Goal: Complete application form

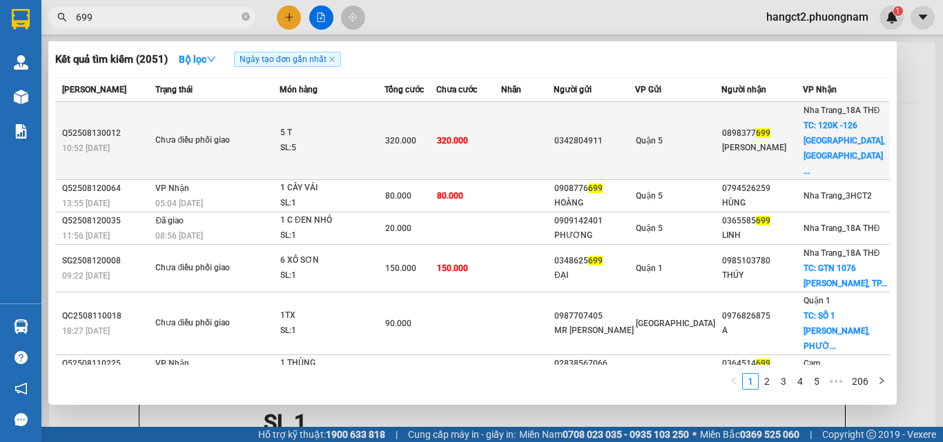
type input "699"
click at [413, 136] on span "320.000" at bounding box center [400, 141] width 31 height 10
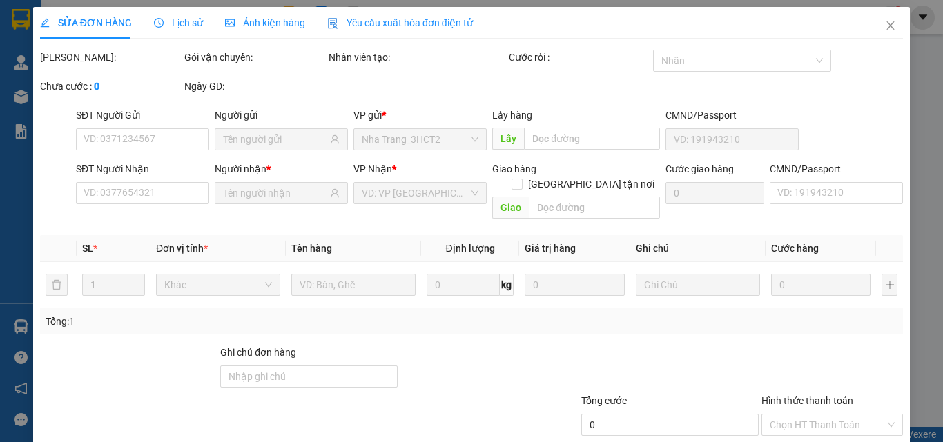
type input "0342804911"
type input "0898377699"
type input "[PERSON_NAME]"
checkbox input "true"
type input "120K -[GEOGRAPHIC_DATA], [GEOGRAPHIC_DATA], [GEOGRAPHIC_DATA]"
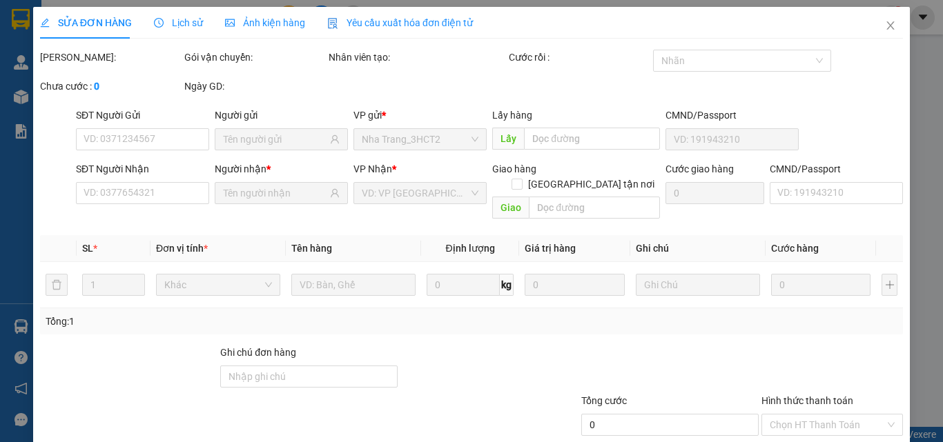
type input "320.000"
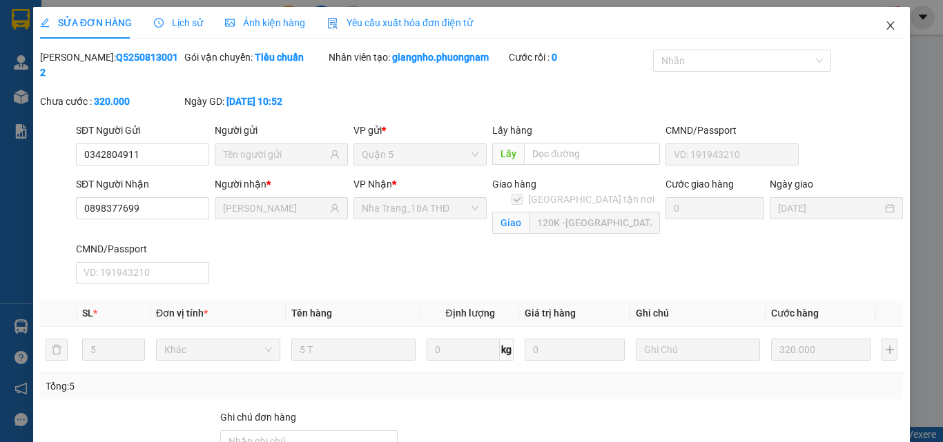
click at [887, 28] on icon "close" at bounding box center [891, 25] width 8 height 8
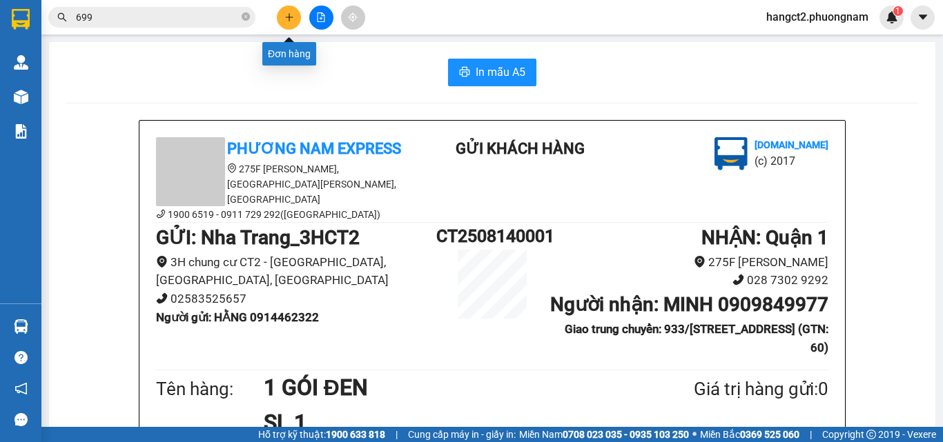
click at [281, 15] on button at bounding box center [289, 18] width 24 height 24
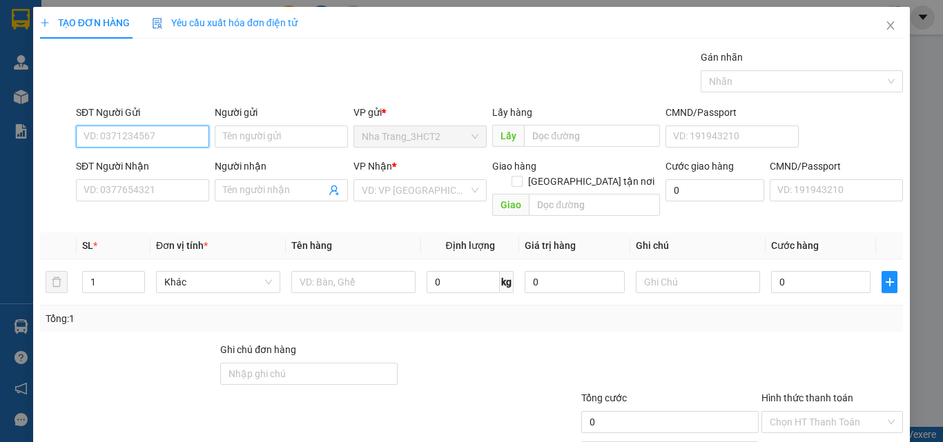
click at [146, 144] on input "SĐT Người Gửi" at bounding box center [142, 137] width 133 height 22
type input "0376755776"
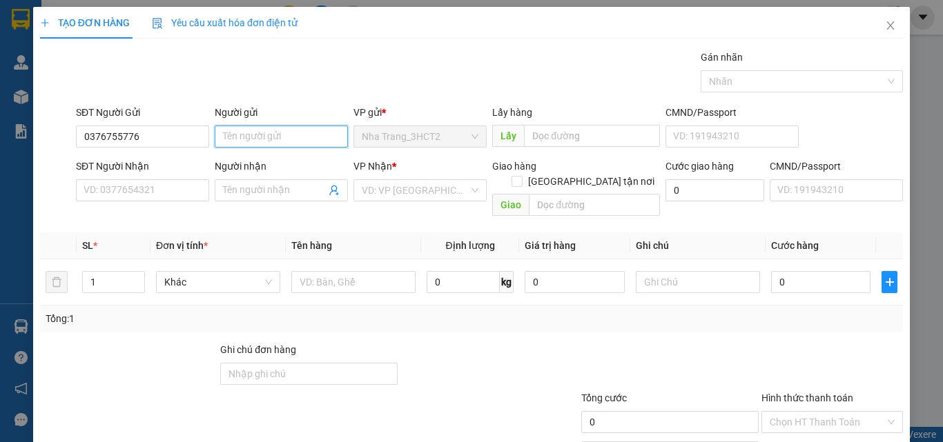
click at [260, 132] on input "Người gửi" at bounding box center [281, 137] width 133 height 22
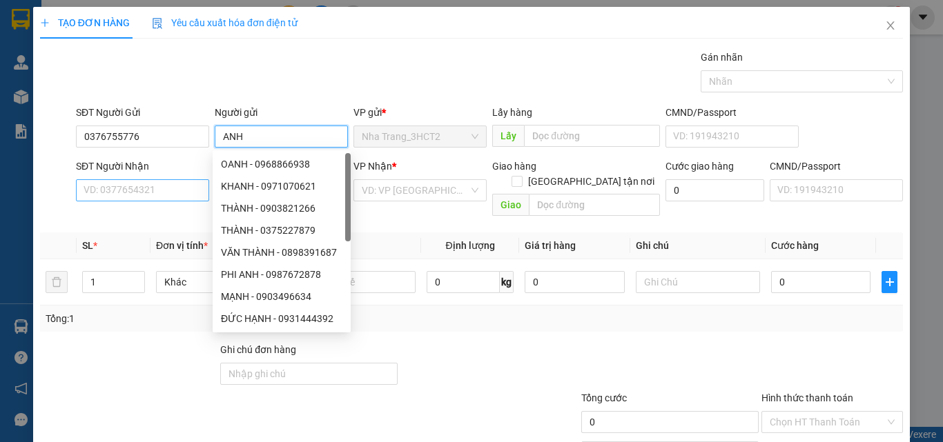
type input "ANH"
click at [126, 201] on input "SĐT Người Nhận" at bounding box center [142, 190] width 133 height 22
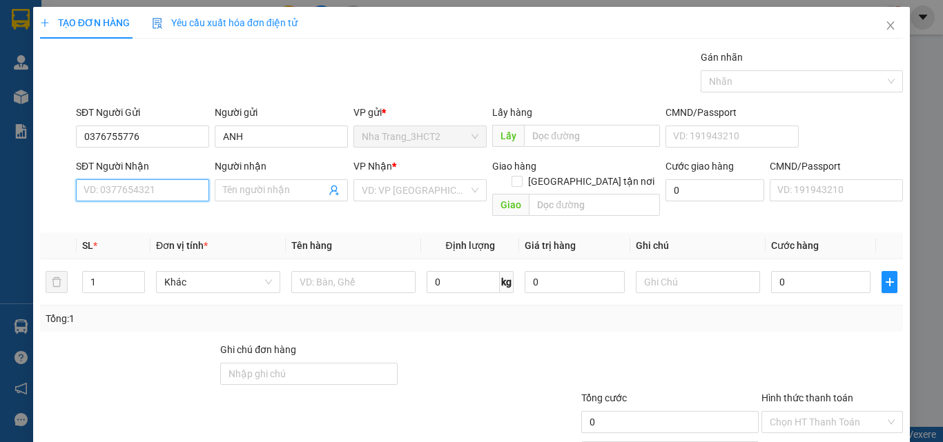
click at [129, 197] on input "SĐT Người Nhận" at bounding box center [142, 190] width 133 height 22
type input "0975712731"
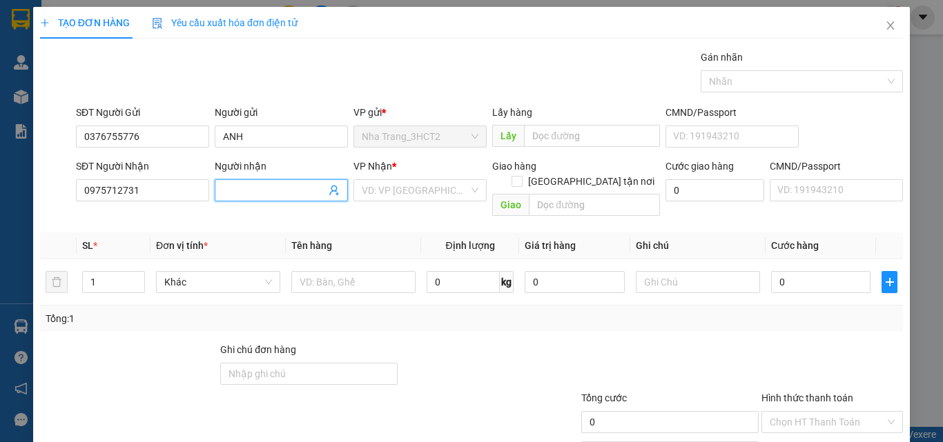
click at [280, 188] on input "Người nhận" at bounding box center [274, 190] width 103 height 15
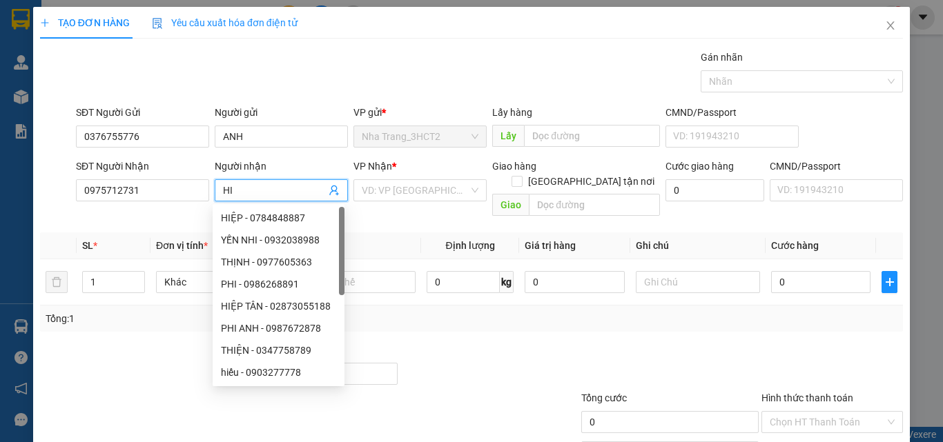
type input "H"
type input "D"
type input "ĐIỀN"
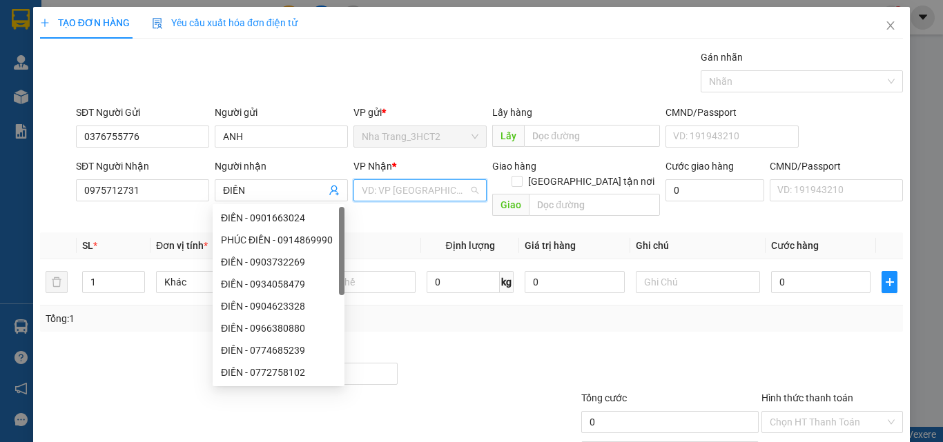
click at [437, 195] on input "search" at bounding box center [415, 190] width 107 height 21
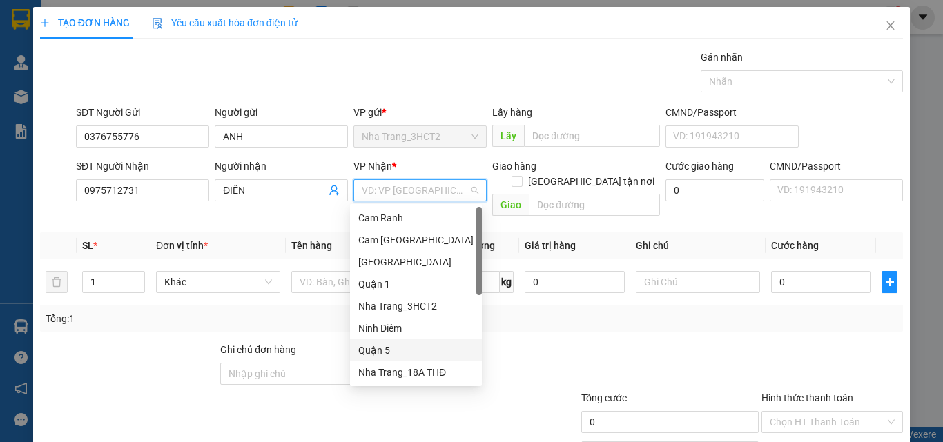
click at [394, 354] on div "Quận 5" at bounding box center [415, 350] width 115 height 15
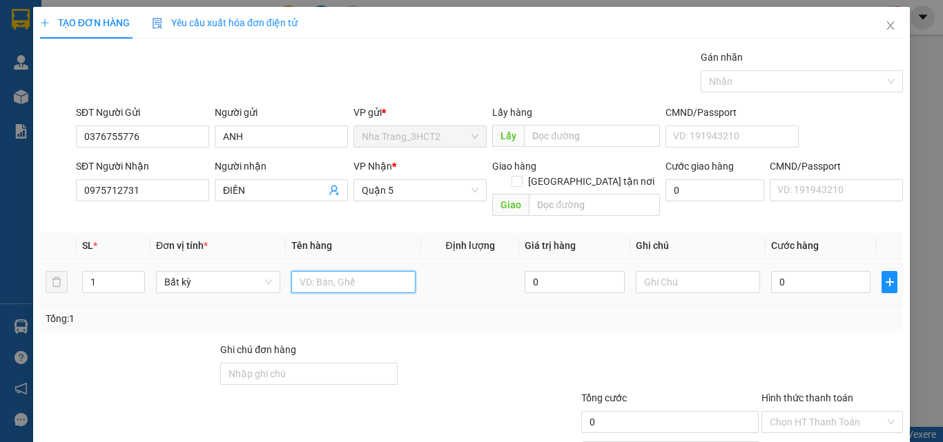
click at [325, 271] on input "text" at bounding box center [353, 282] width 124 height 22
type input "5T"
click at [790, 275] on input "0" at bounding box center [820, 282] width 99 height 22
type input "1"
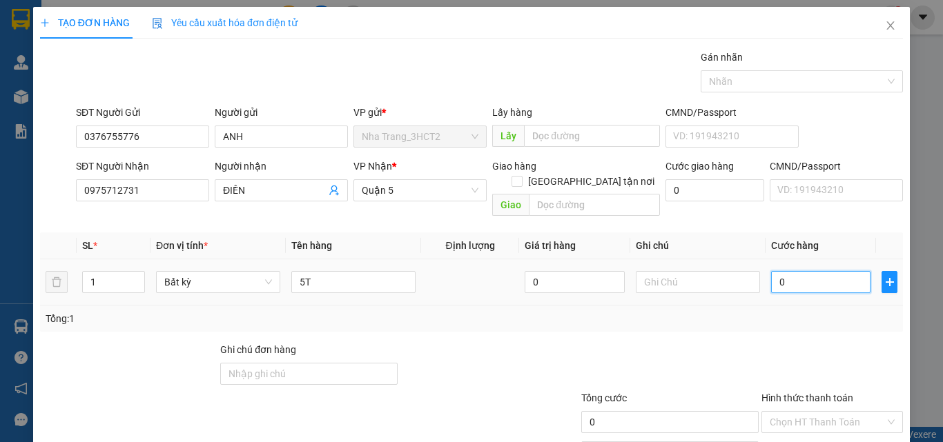
type input "1"
type input "15"
type input "150"
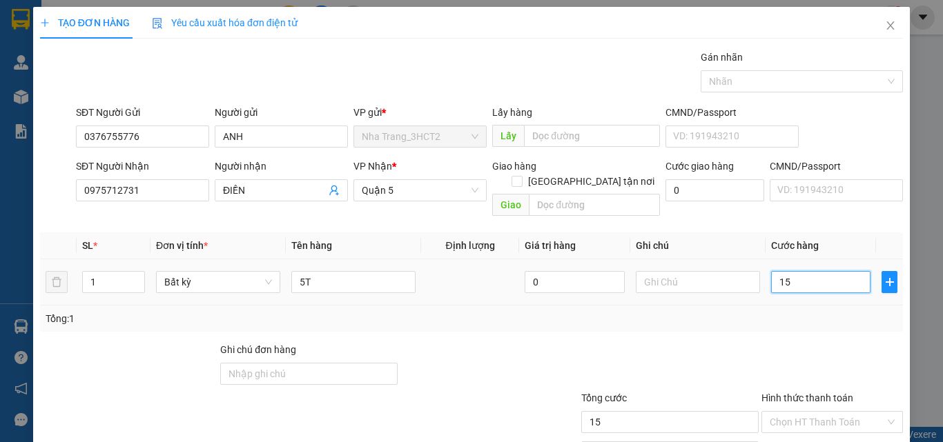
type input "150"
type input "1.500"
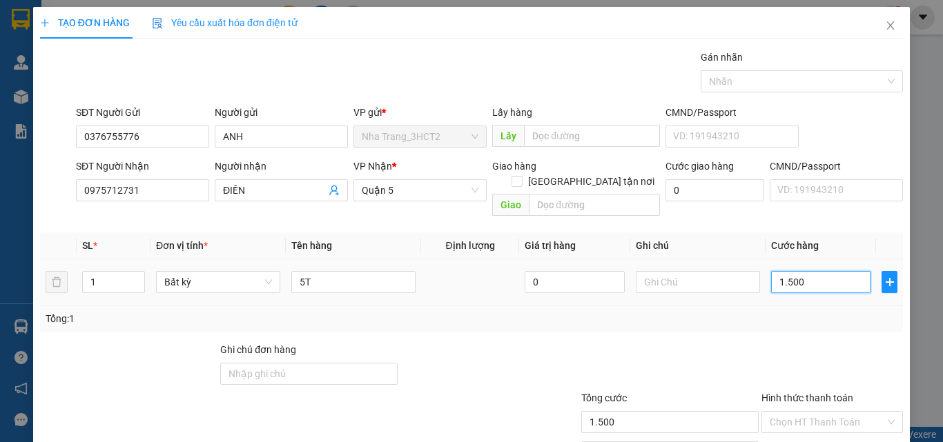
type input "15.000"
type input "150.000"
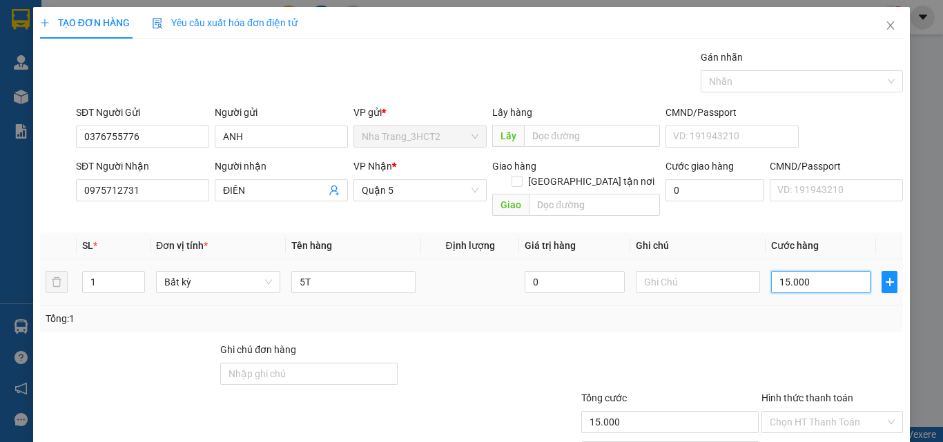
type input "150.000"
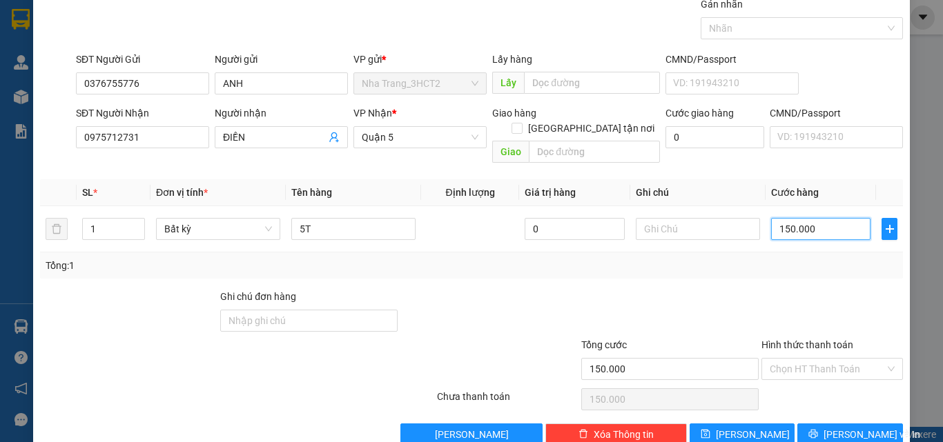
scroll to position [68, 0]
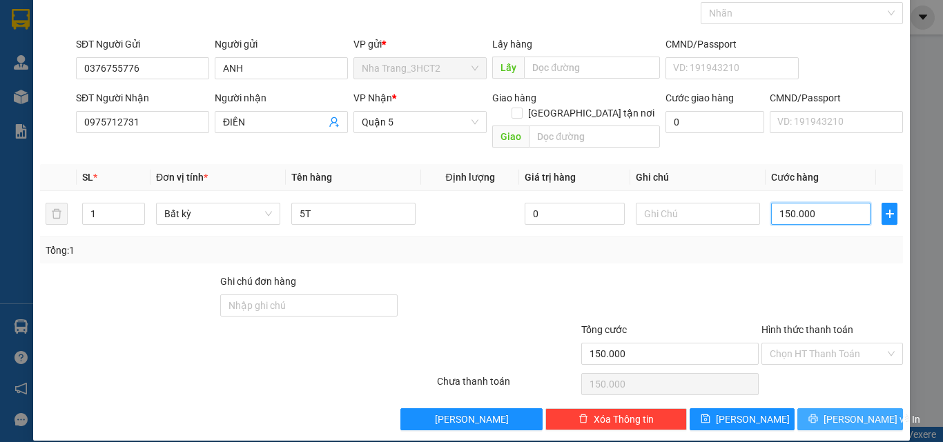
type input "150.000"
click at [820, 408] on button "[PERSON_NAME] và In" at bounding box center [850, 419] width 106 height 22
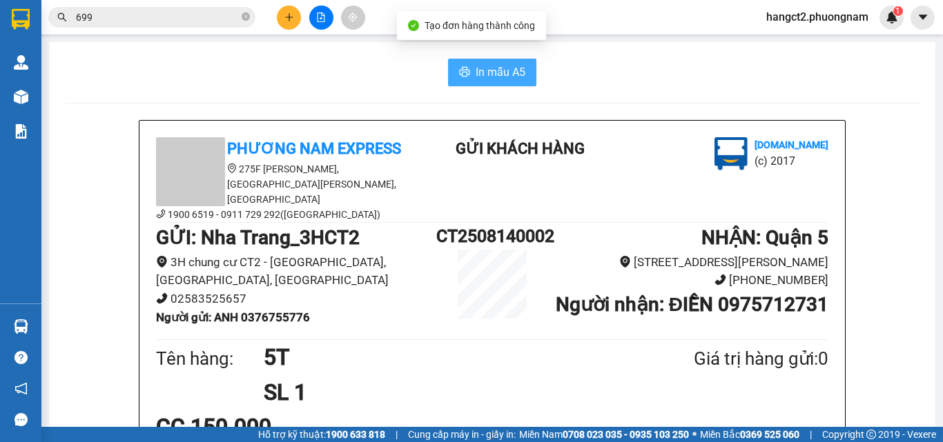
click at [483, 80] on span "In mẫu A5" at bounding box center [500, 71] width 50 height 17
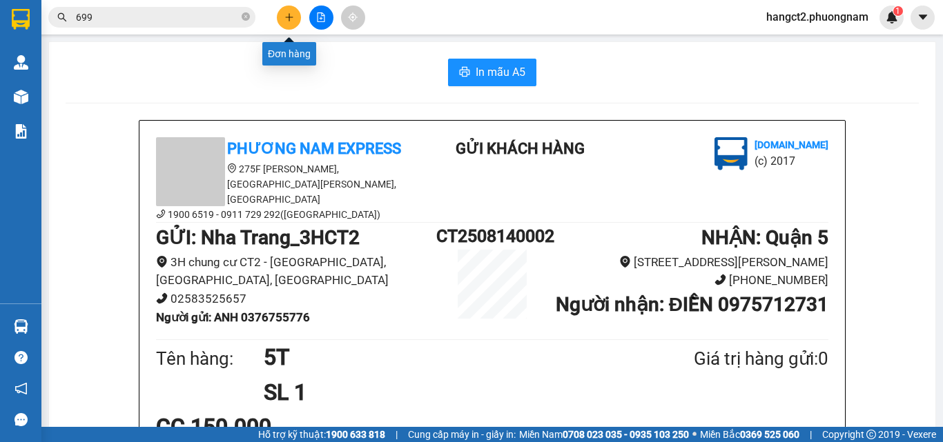
click at [282, 8] on button at bounding box center [289, 18] width 24 height 24
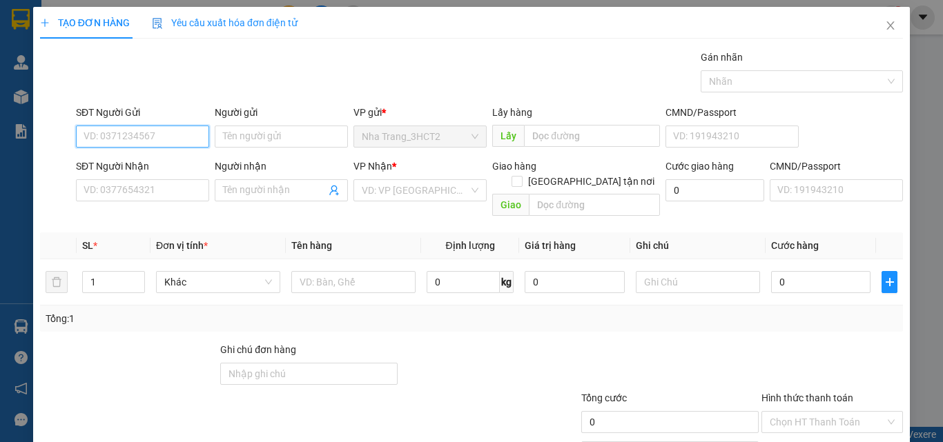
drag, startPoint x: 176, startPoint y: 135, endPoint x: 186, endPoint y: 115, distance: 22.5
click at [177, 135] on input "SĐT Người Gửi" at bounding box center [142, 137] width 133 height 22
type input "0777066856"
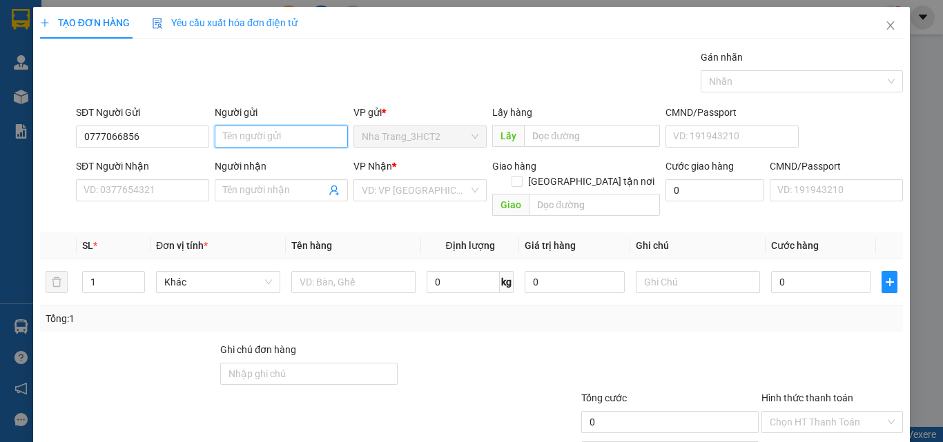
click at [262, 139] on input "Người gửi" at bounding box center [281, 137] width 133 height 22
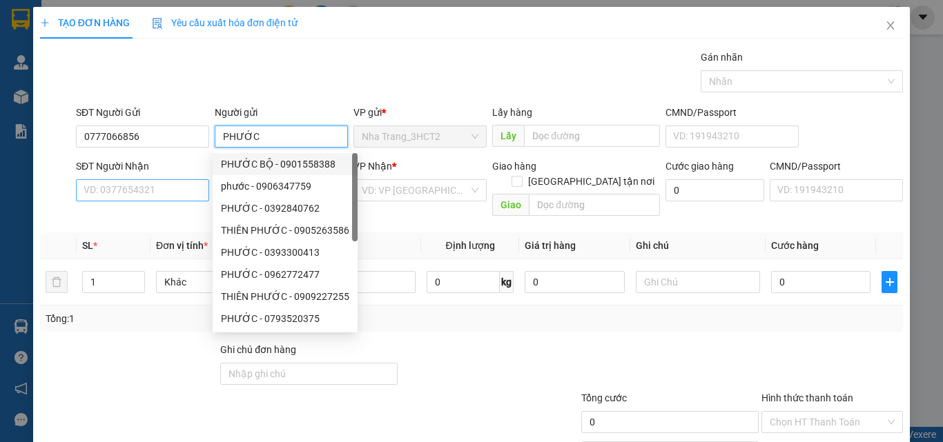
type input "PHƯỚC"
click at [173, 184] on input "SĐT Người Nhận" at bounding box center [142, 190] width 133 height 22
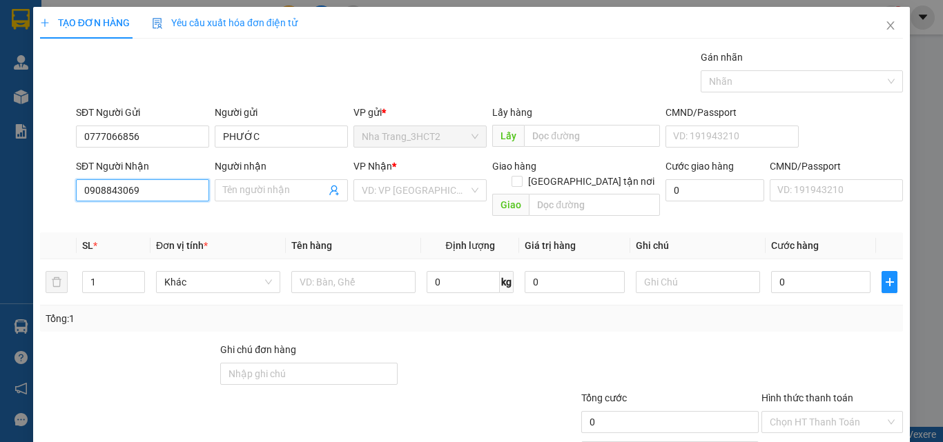
drag, startPoint x: 172, startPoint y: 188, endPoint x: 3, endPoint y: 237, distance: 175.3
click at [3, 237] on div "TẠO ĐƠN HÀNG Yêu cầu xuất hóa đơn điện tử Transit Pickup Surcharge Ids Transit …" at bounding box center [471, 221] width 943 height 442
type input "0938843069"
click at [255, 192] on input "Người nhận" at bounding box center [274, 190] width 103 height 15
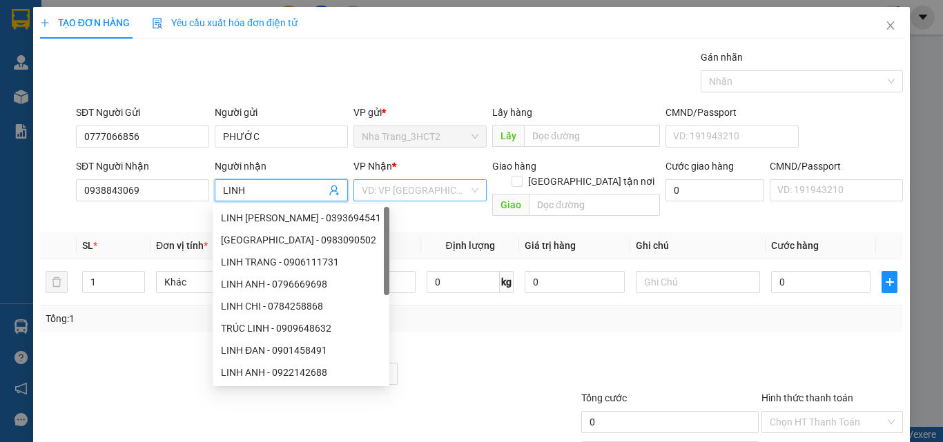
type input "LINH"
click at [442, 199] on input "search" at bounding box center [415, 190] width 107 height 21
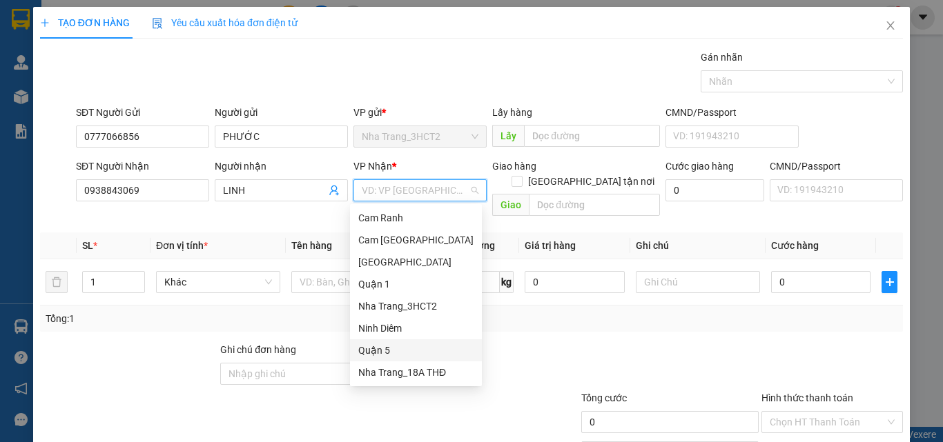
click at [403, 347] on div "Quận 5" at bounding box center [415, 350] width 115 height 15
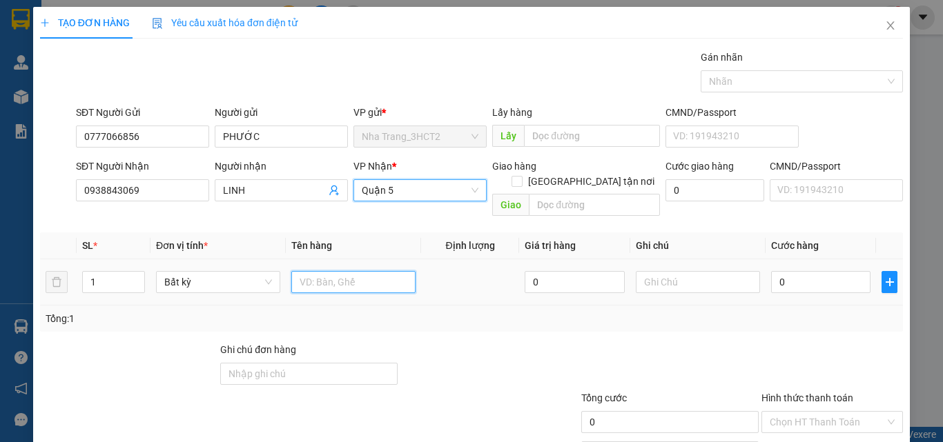
click at [371, 273] on input "text" at bounding box center [353, 282] width 124 height 22
type input "1 [PERSON_NAME]"
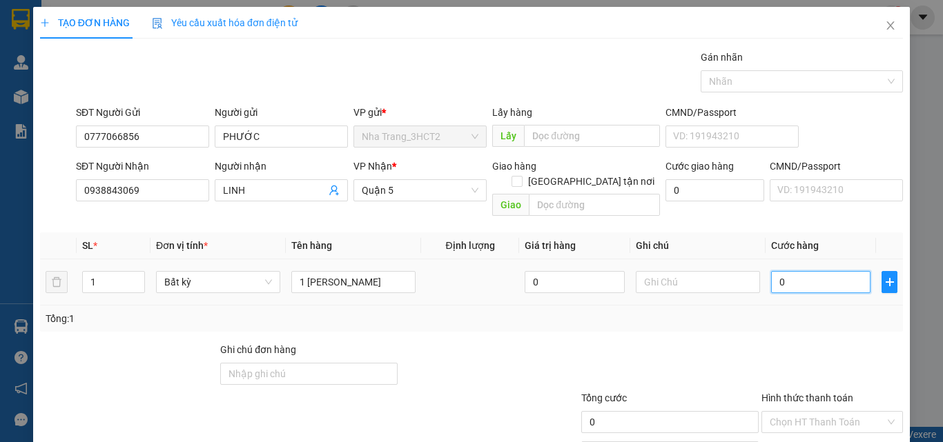
click at [784, 271] on input "0" at bounding box center [820, 282] width 99 height 22
type input "3"
type input "30"
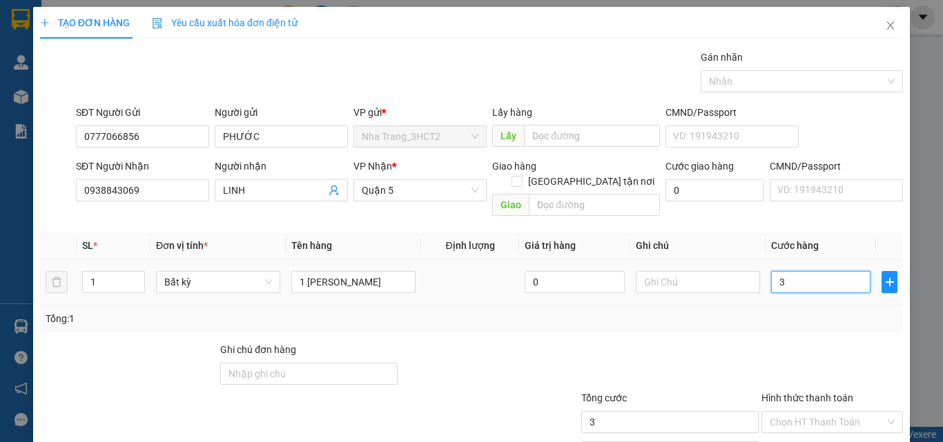
type input "30"
type input "300"
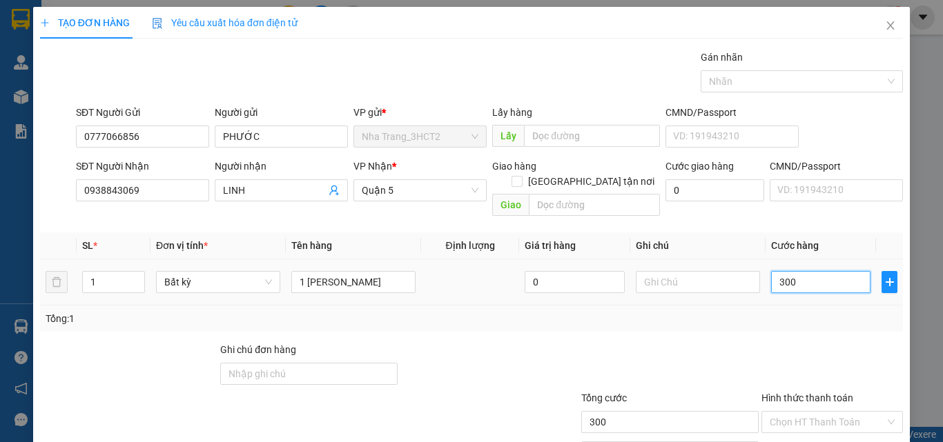
type input "3.000"
type input "30.000"
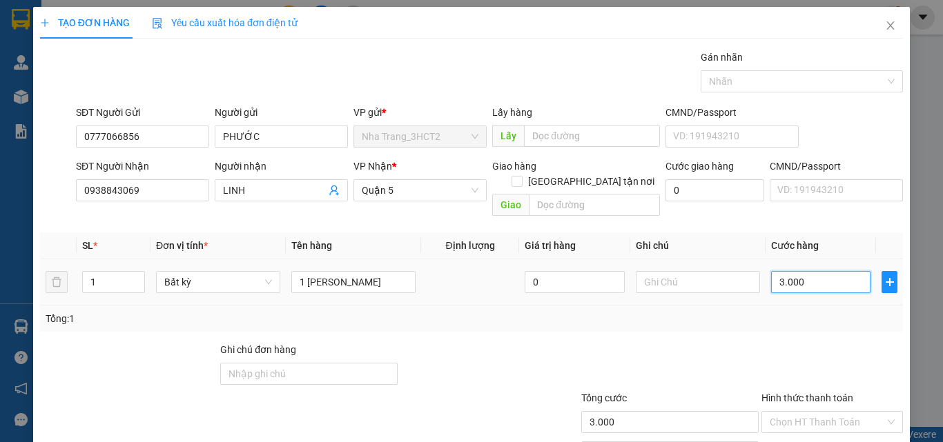
type input "30.000"
click at [451, 193] on span "Quận 5" at bounding box center [420, 190] width 117 height 21
type input "30.000"
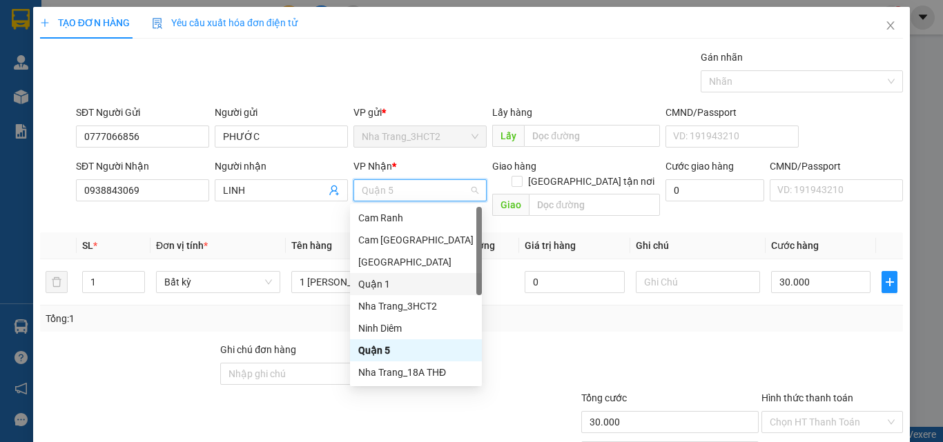
click at [416, 286] on div "Quận 1" at bounding box center [415, 284] width 115 height 15
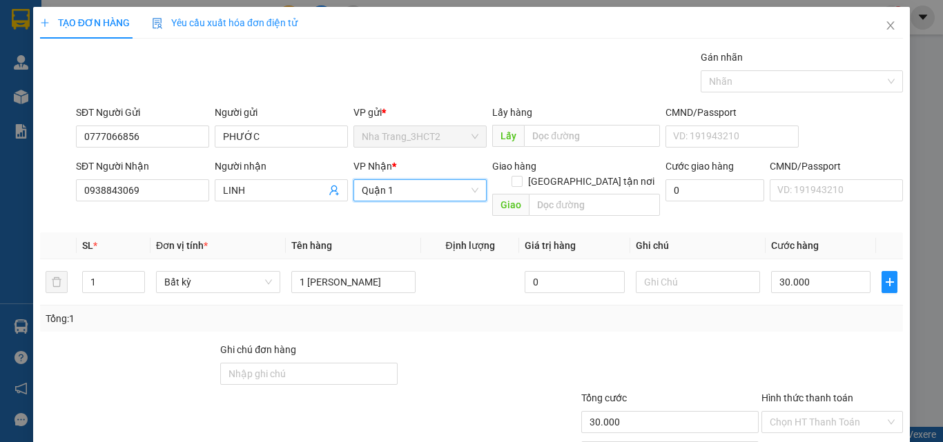
scroll to position [68, 0]
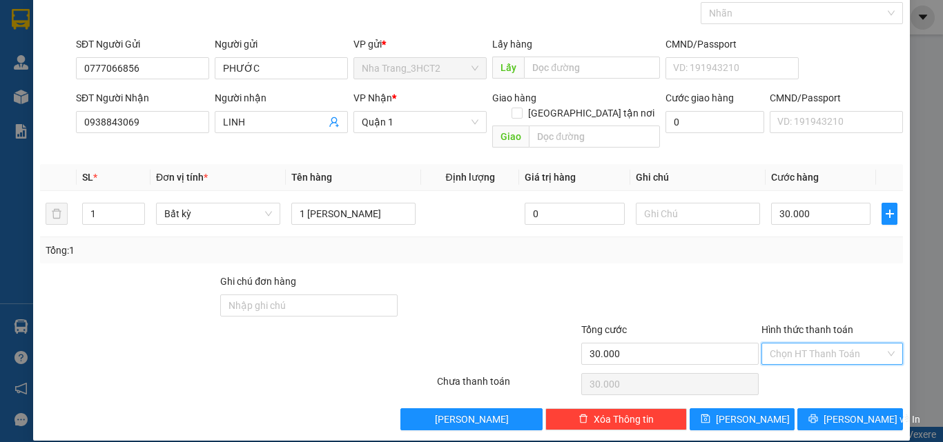
click at [831, 346] on input "Hình thức thanh toán" at bounding box center [826, 354] width 115 height 21
click at [823, 371] on div "Tại văn phòng" at bounding box center [824, 366] width 124 height 15
type input "0"
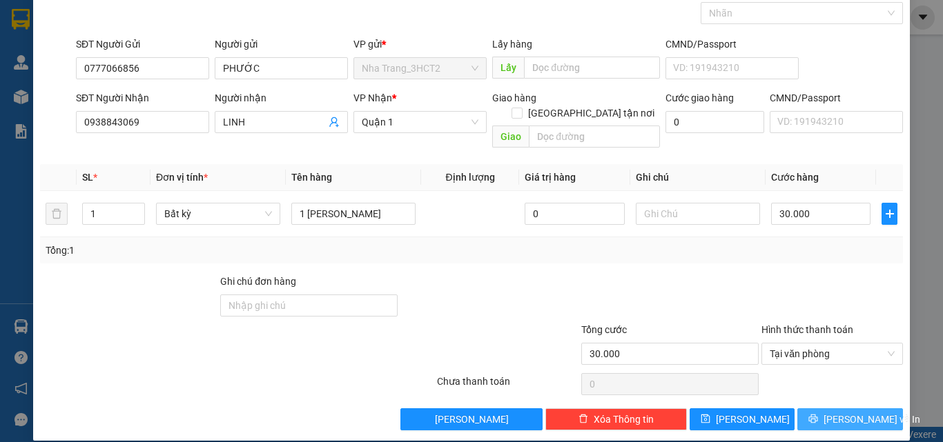
click at [835, 412] on span "[PERSON_NAME] và In" at bounding box center [871, 419] width 97 height 15
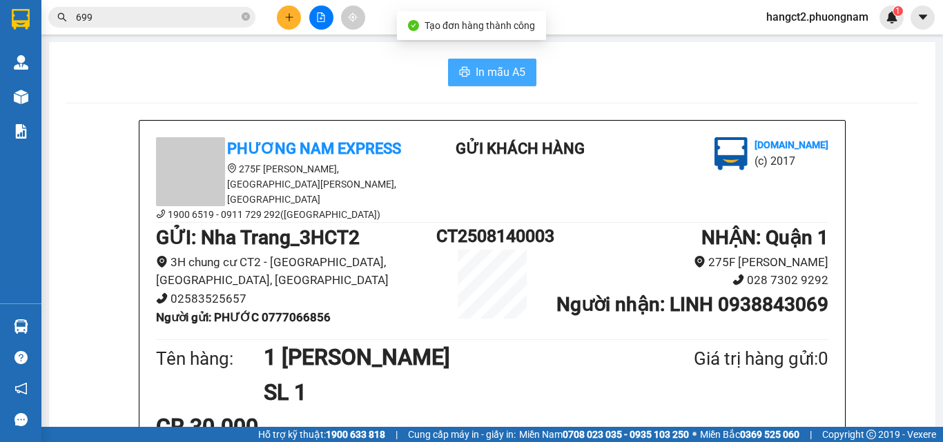
click at [480, 74] on span "In mẫu A5" at bounding box center [500, 71] width 50 height 17
